Goal: Information Seeking & Learning: Learn about a topic

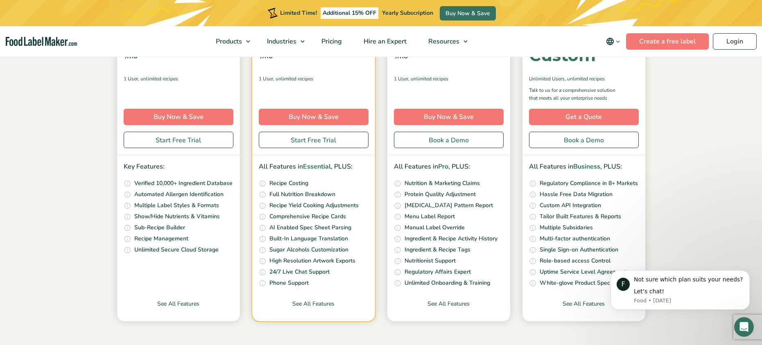
scroll to position [189, 0]
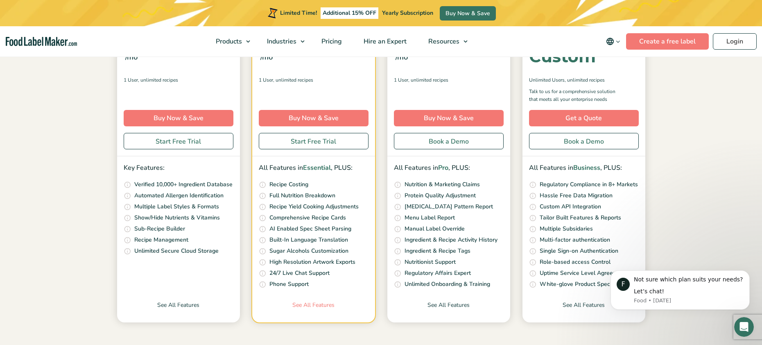
click at [312, 302] on link "See All Features" at bounding box center [313, 311] width 123 height 22
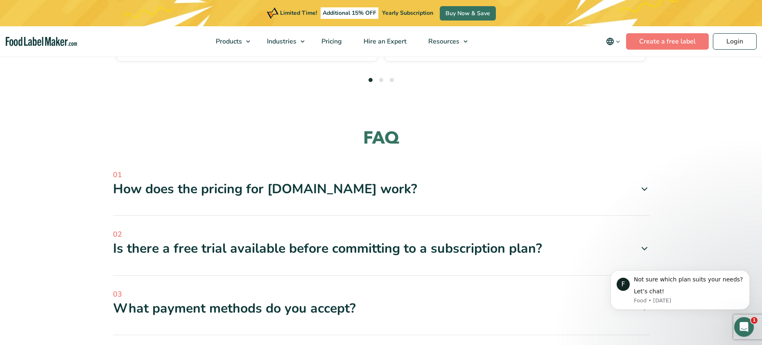
scroll to position [2375, 0]
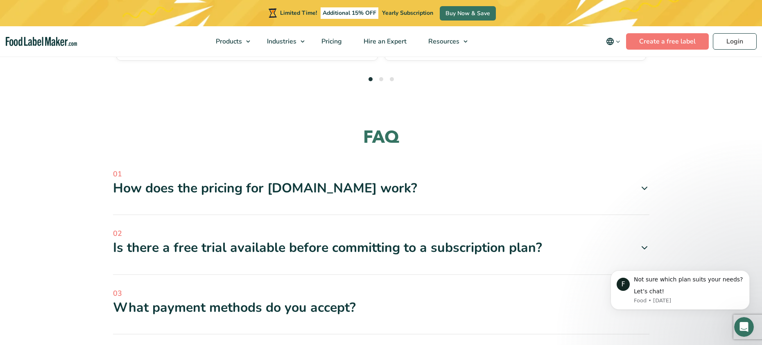
click at [334, 179] on div "How does the pricing for [DOMAIN_NAME] work?" at bounding box center [381, 187] width 537 height 17
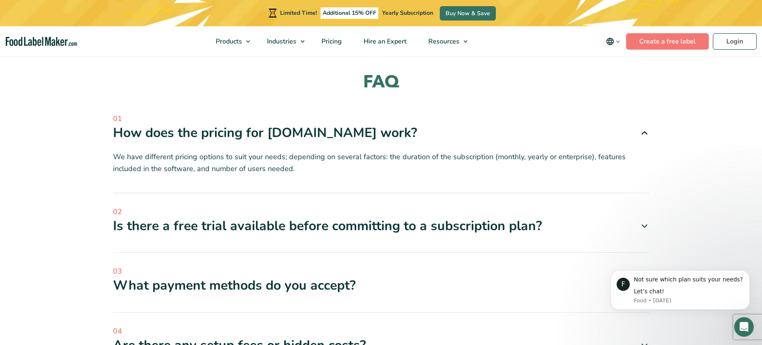
scroll to position [2430, 0]
click at [414, 217] on div "Is there a free trial available before committing to a subscription plan?" at bounding box center [381, 225] width 537 height 17
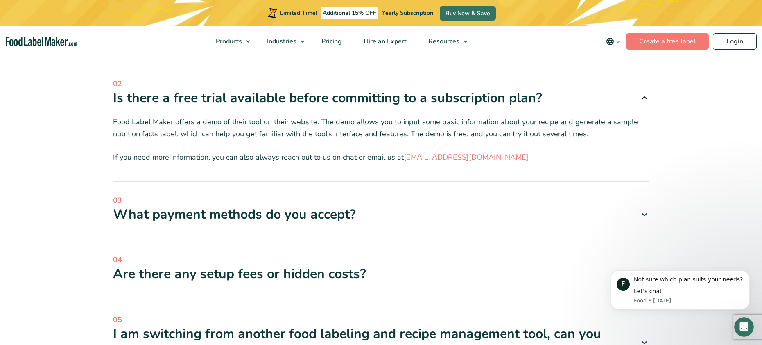
scroll to position [2559, 0]
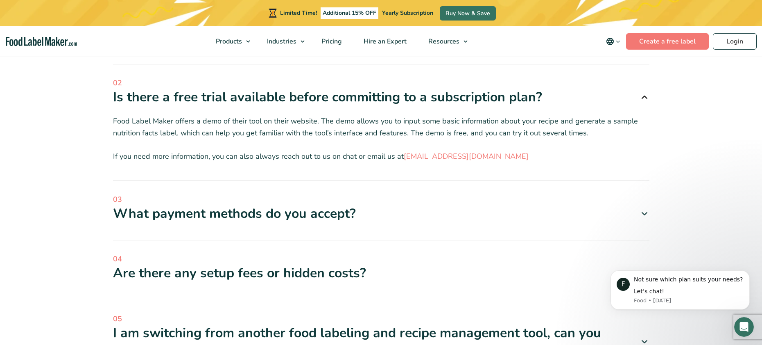
click at [398, 253] on span "04" at bounding box center [381, 258] width 537 height 11
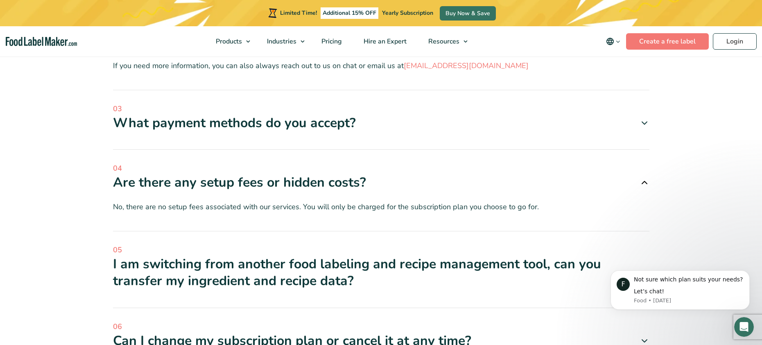
scroll to position [2650, 0]
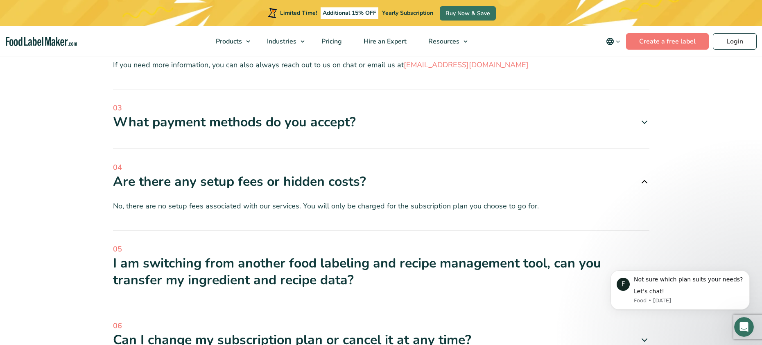
click at [430, 254] on div "I am switching from another food labeling and recipe management tool, can you t…" at bounding box center [381, 271] width 537 height 34
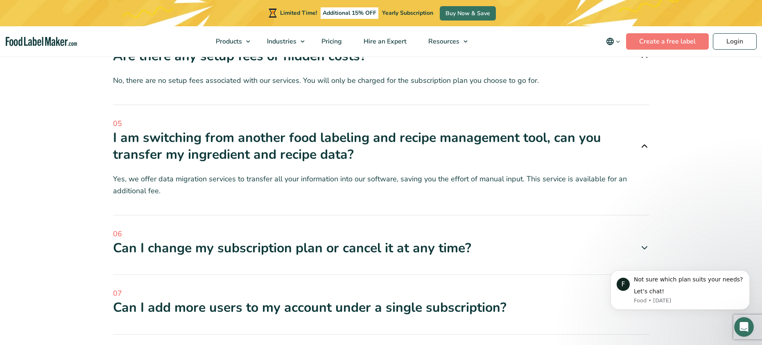
scroll to position [2779, 0]
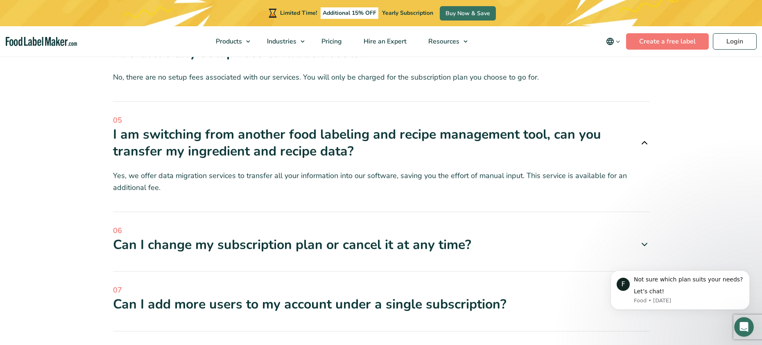
click at [433, 236] on div "Can I change my subscription plan or cancel it at any time?" at bounding box center [381, 244] width 537 height 17
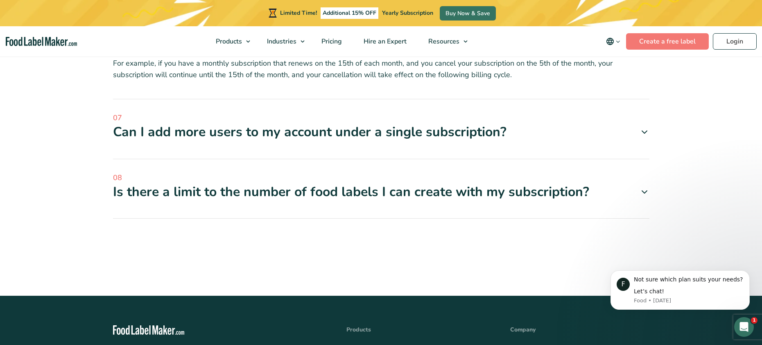
scroll to position [3043, 0]
click at [429, 183] on div "Is there a limit to the number of food labels I can create with my subscription?" at bounding box center [381, 191] width 537 height 17
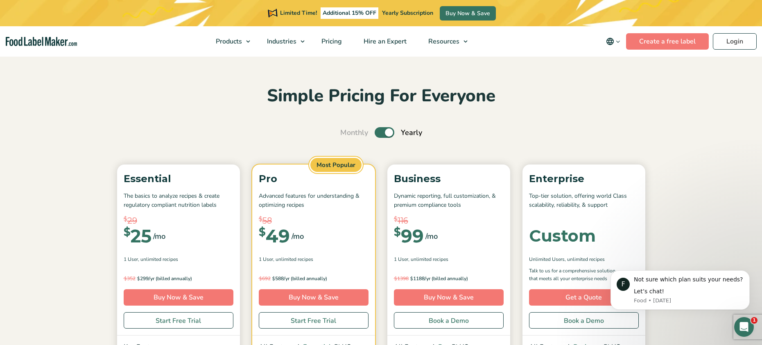
scroll to position [17, 0]
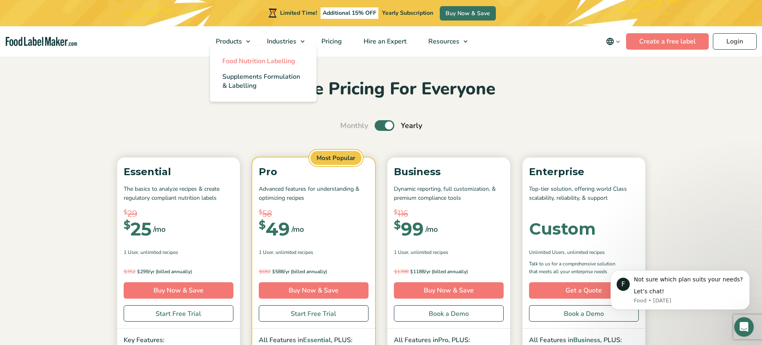
click at [247, 59] on span "Food Nutrition Labelling" at bounding box center [258, 61] width 73 height 9
